Goal: Information Seeking & Learning: Check status

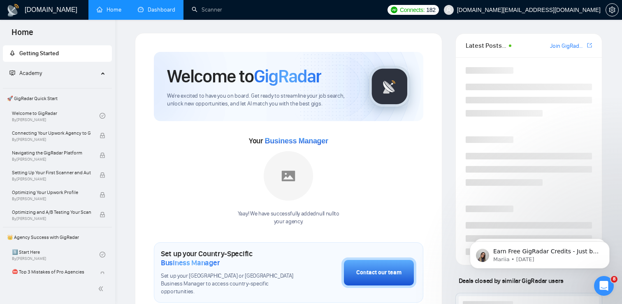
click at [163, 13] on link "Dashboard" at bounding box center [156, 9] width 37 height 7
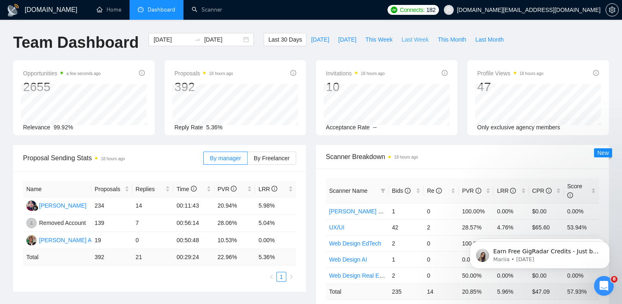
click at [417, 41] on span "Last Week" at bounding box center [415, 39] width 27 height 9
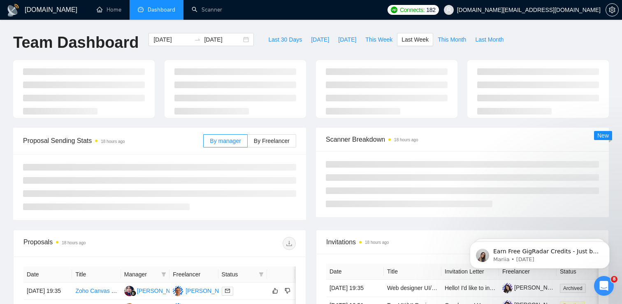
type input "[DATE]"
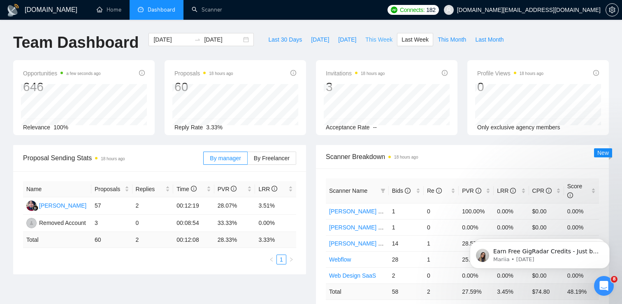
click at [374, 41] on span "This Week" at bounding box center [378, 39] width 27 height 9
type input "[DATE]"
click at [173, 202] on td "00:13:25" at bounding box center [193, 205] width 41 height 17
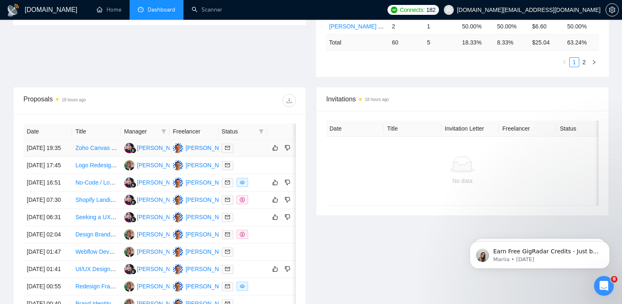
scroll to position [251, 0]
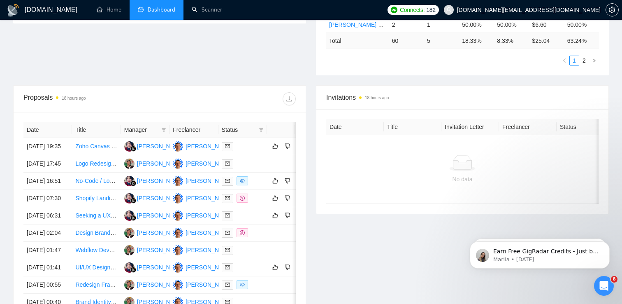
click at [142, 124] on th "Manager" at bounding box center [145, 130] width 49 height 16
click at [162, 130] on icon "filter" at bounding box center [163, 129] width 5 height 5
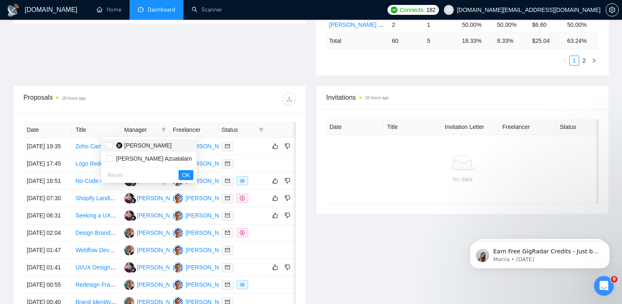
click at [142, 145] on span "[PERSON_NAME]" at bounding box center [147, 145] width 47 height 7
checkbox input "true"
click at [182, 176] on span "OK" at bounding box center [186, 174] width 8 height 9
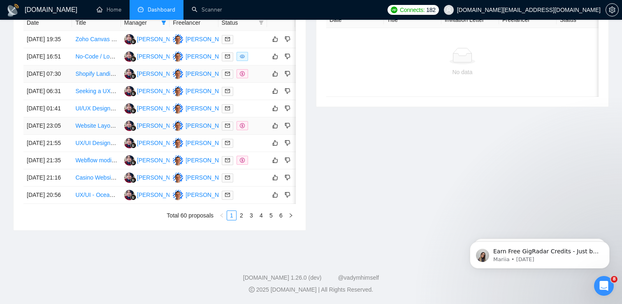
scroll to position [436, 0]
click at [240, 214] on link "2" at bounding box center [241, 215] width 9 height 9
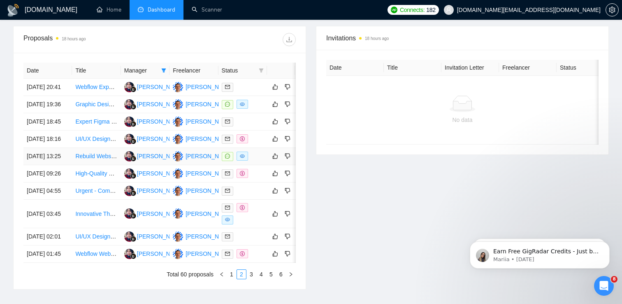
scroll to position [304, 0]
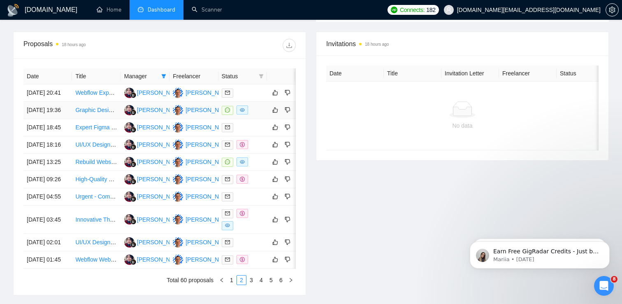
click at [69, 119] on td "[DATE] 19:36" at bounding box center [47, 110] width 49 height 17
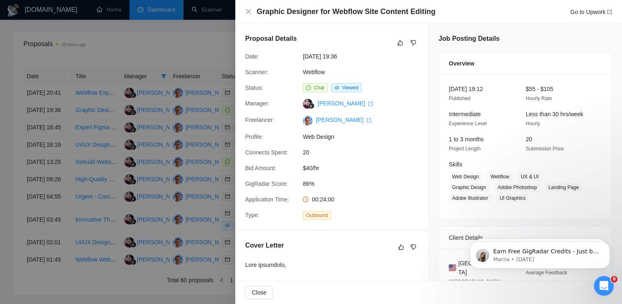
click at [50, 154] on div at bounding box center [311, 152] width 622 height 304
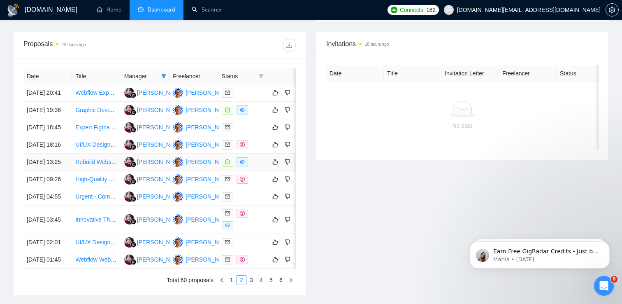
click at [59, 171] on td "[DATE] 13:25" at bounding box center [47, 161] width 49 height 17
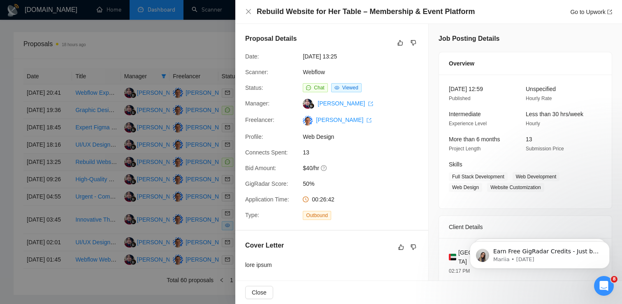
click at [59, 197] on div at bounding box center [311, 152] width 622 height 304
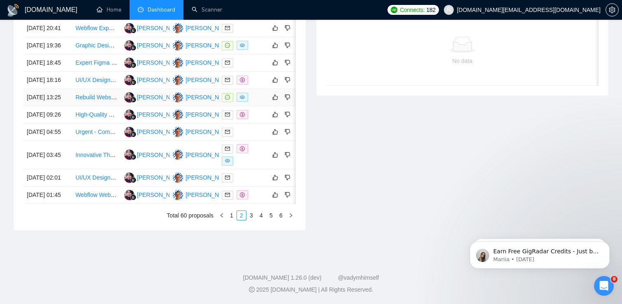
scroll to position [383, 0]
click at [70, 169] on td "[DATE] 03:45" at bounding box center [47, 155] width 49 height 28
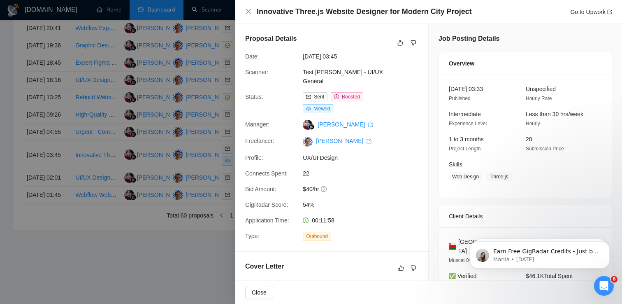
click at [70, 206] on div at bounding box center [311, 152] width 622 height 304
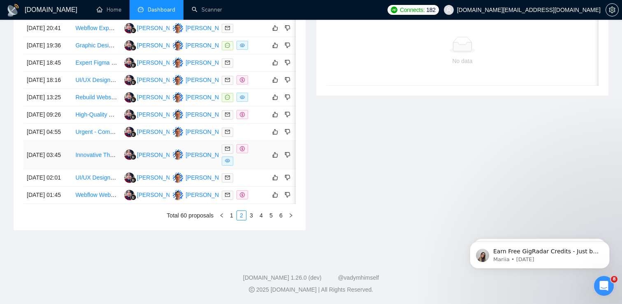
scroll to position [425, 0]
click at [249, 220] on link "3" at bounding box center [251, 215] width 9 height 9
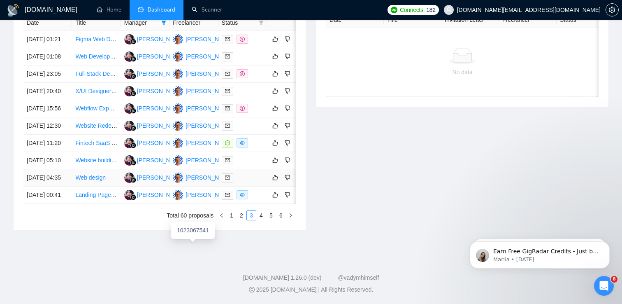
scroll to position [370, 0]
click at [69, 152] on td "[DATE] 11:20" at bounding box center [47, 143] width 49 height 17
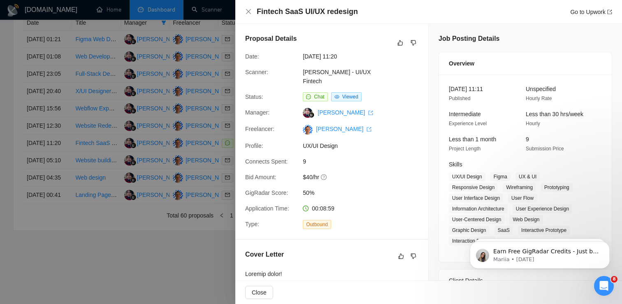
click at [68, 188] on div at bounding box center [311, 152] width 622 height 304
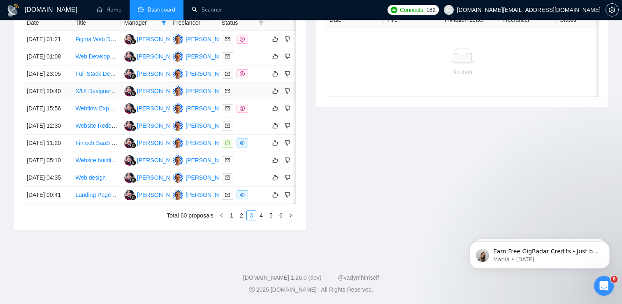
scroll to position [387, 0]
click at [50, 204] on td "[DATE] 00:41" at bounding box center [47, 194] width 49 height 17
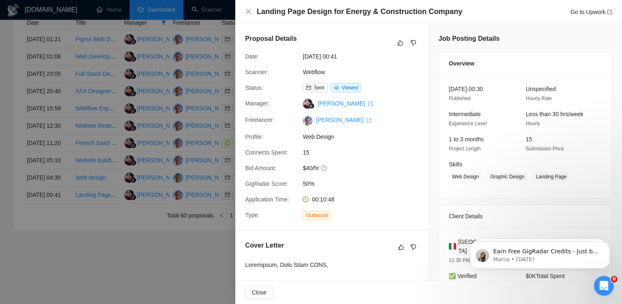
click at [113, 233] on div at bounding box center [311, 152] width 622 height 304
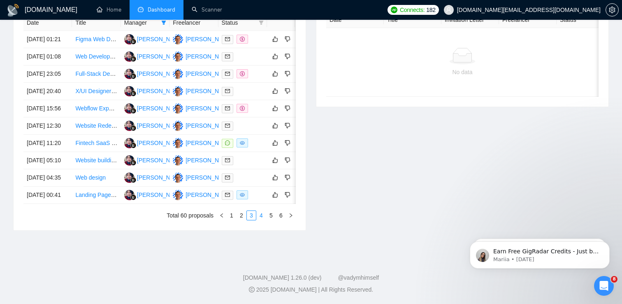
click at [262, 220] on link "4" at bounding box center [261, 215] width 9 height 9
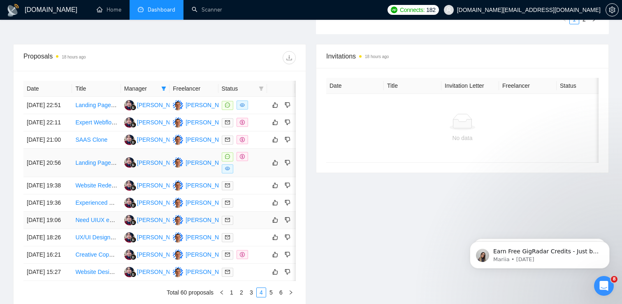
scroll to position [283, 0]
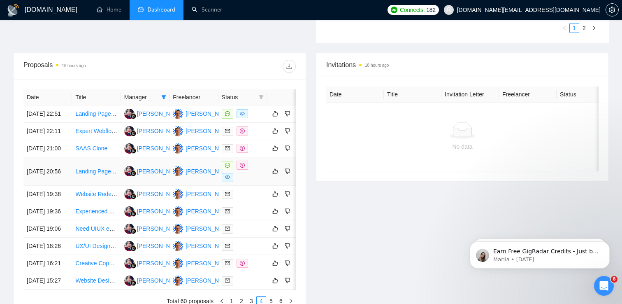
click at [255, 182] on div at bounding box center [243, 170] width 42 height 21
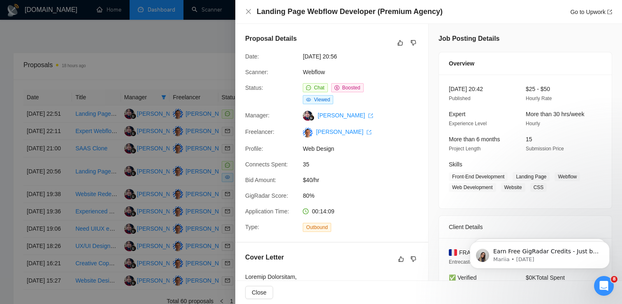
click at [215, 124] on div at bounding box center [311, 152] width 622 height 304
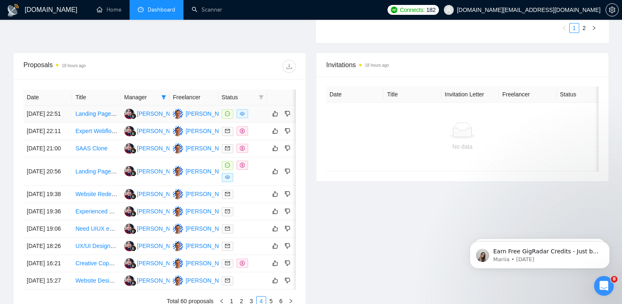
click at [253, 118] on div at bounding box center [243, 113] width 42 height 9
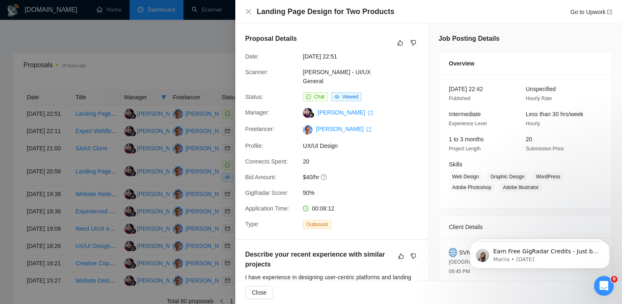
click at [168, 158] on div at bounding box center [311, 152] width 622 height 304
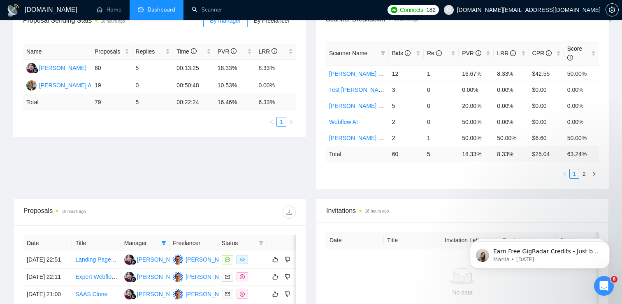
scroll to position [118, 0]
